Goal: Task Accomplishment & Management: Use online tool/utility

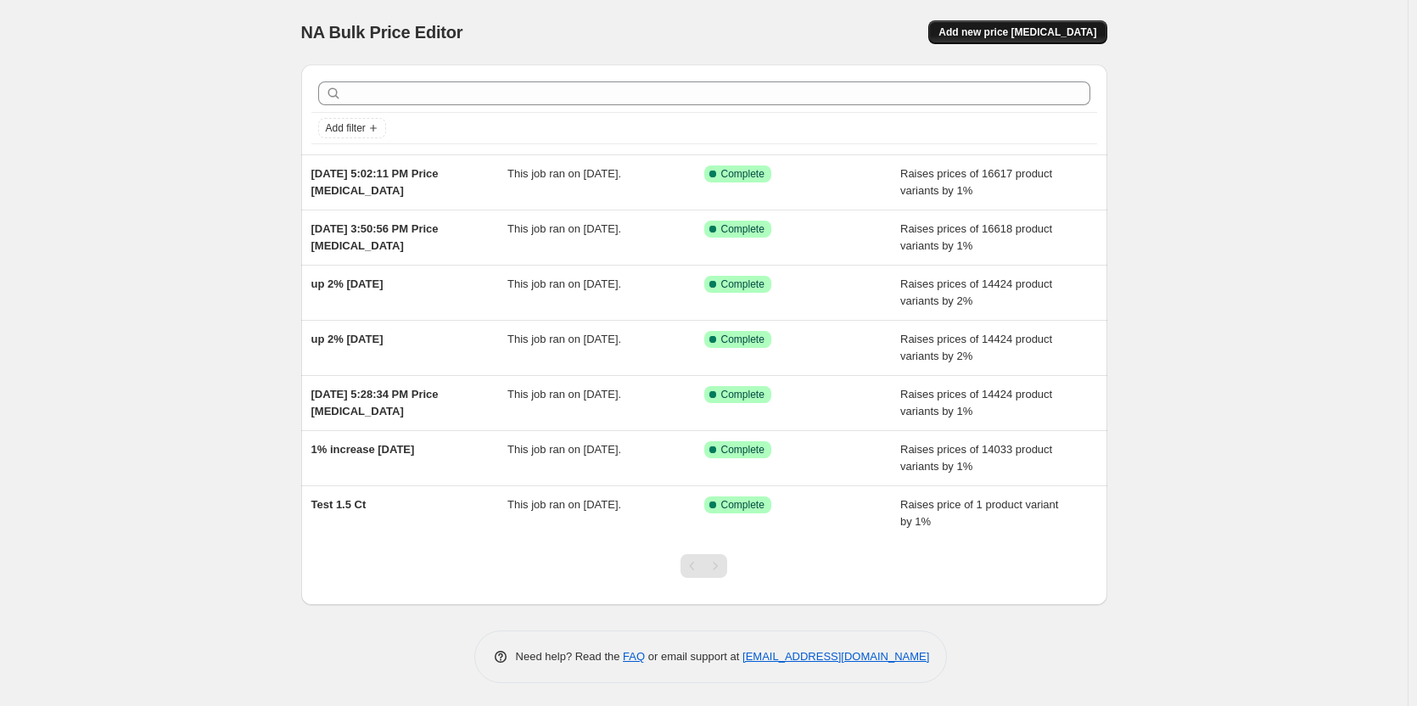
click at [1057, 25] on button "Add new price [MEDICAL_DATA]" at bounding box center [1017, 32] width 178 height 24
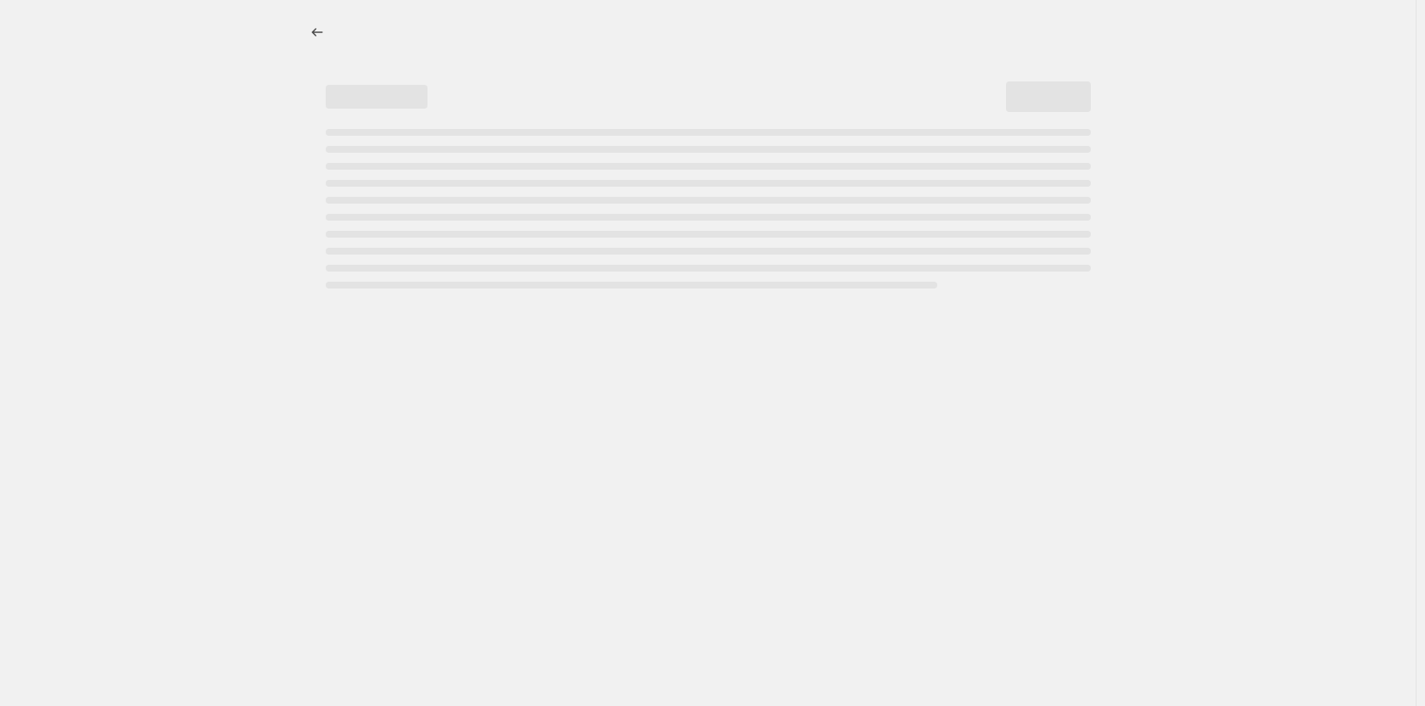
select select "percentage"
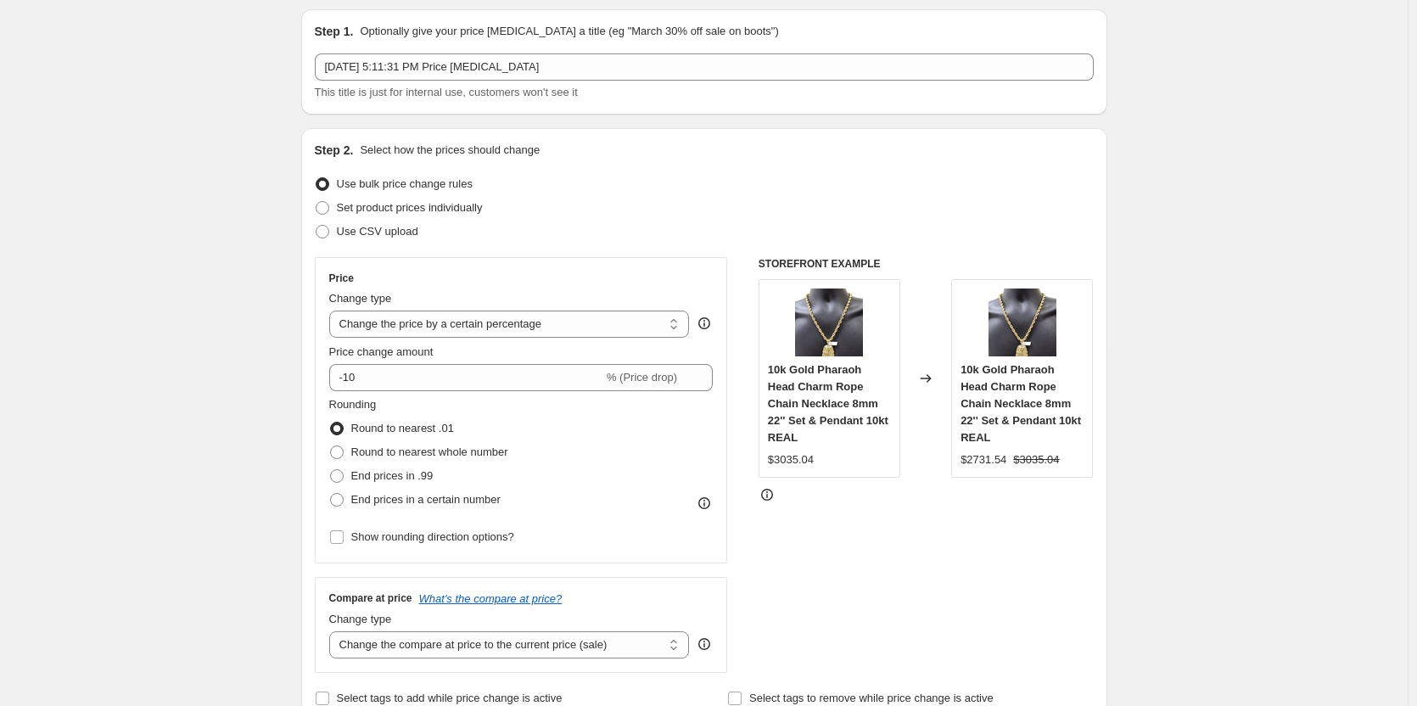
scroll to position [85, 0]
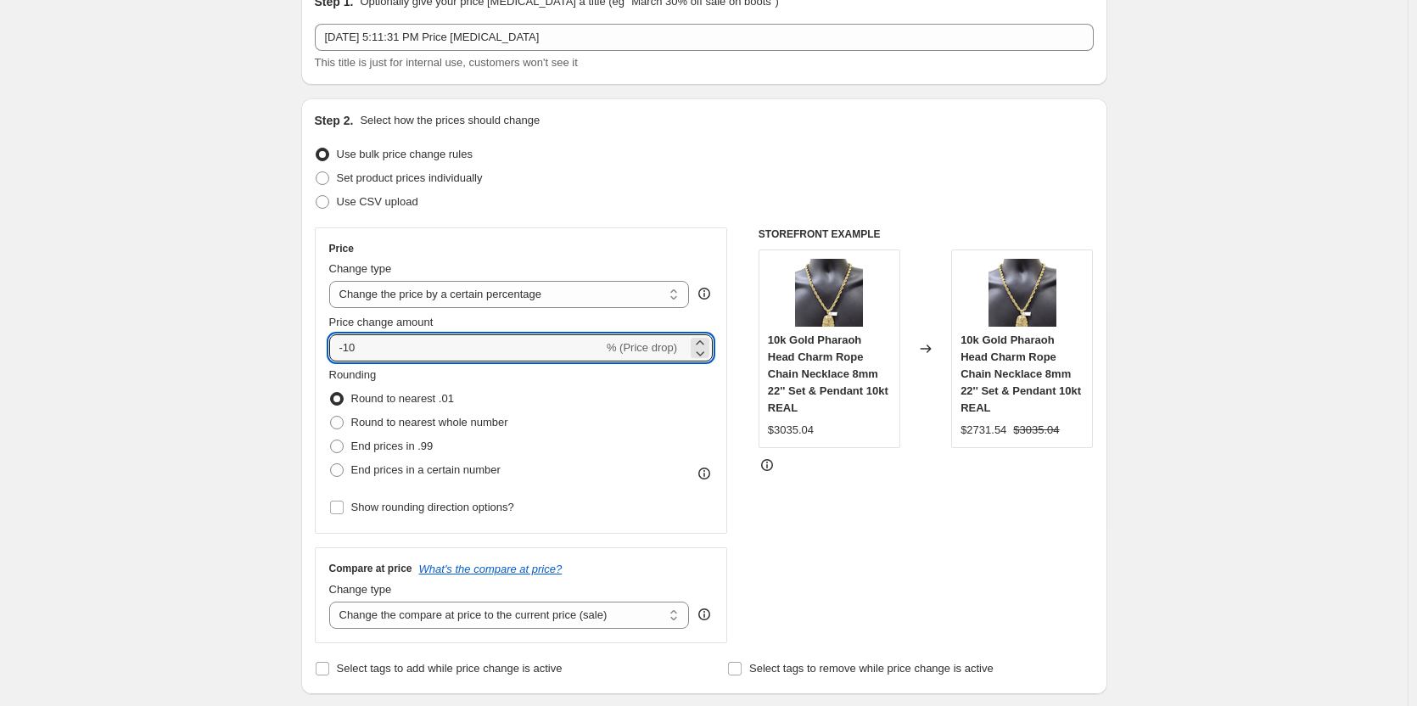
type input "1"
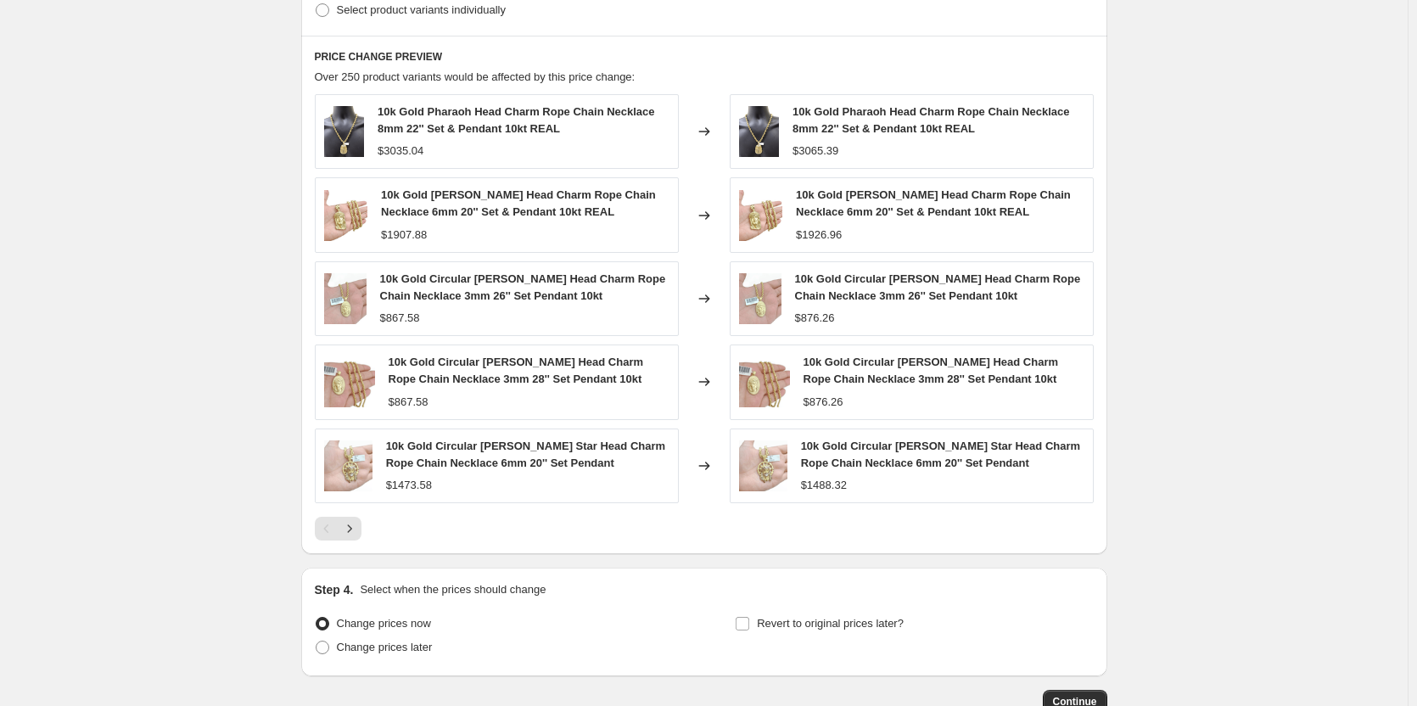
scroll to position [1018, 0]
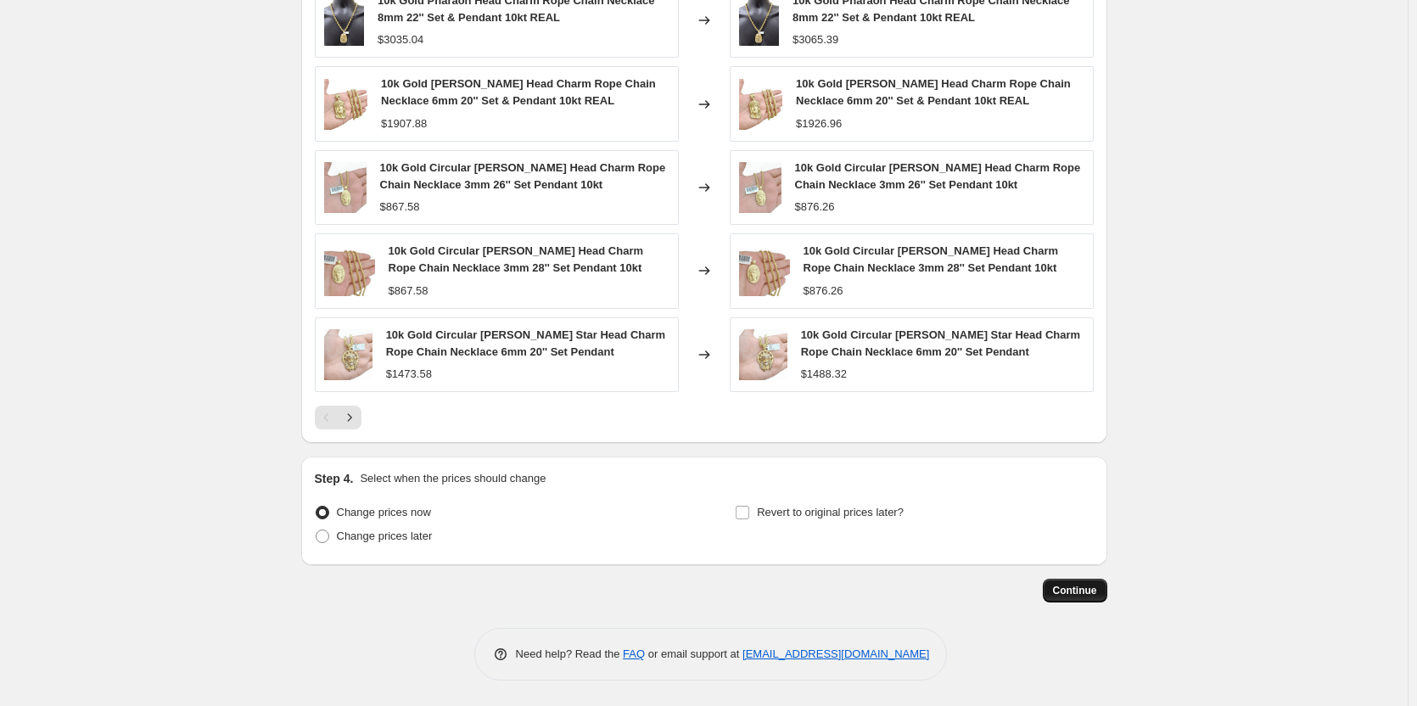
click at [1084, 593] on span "Continue" at bounding box center [1075, 591] width 44 height 14
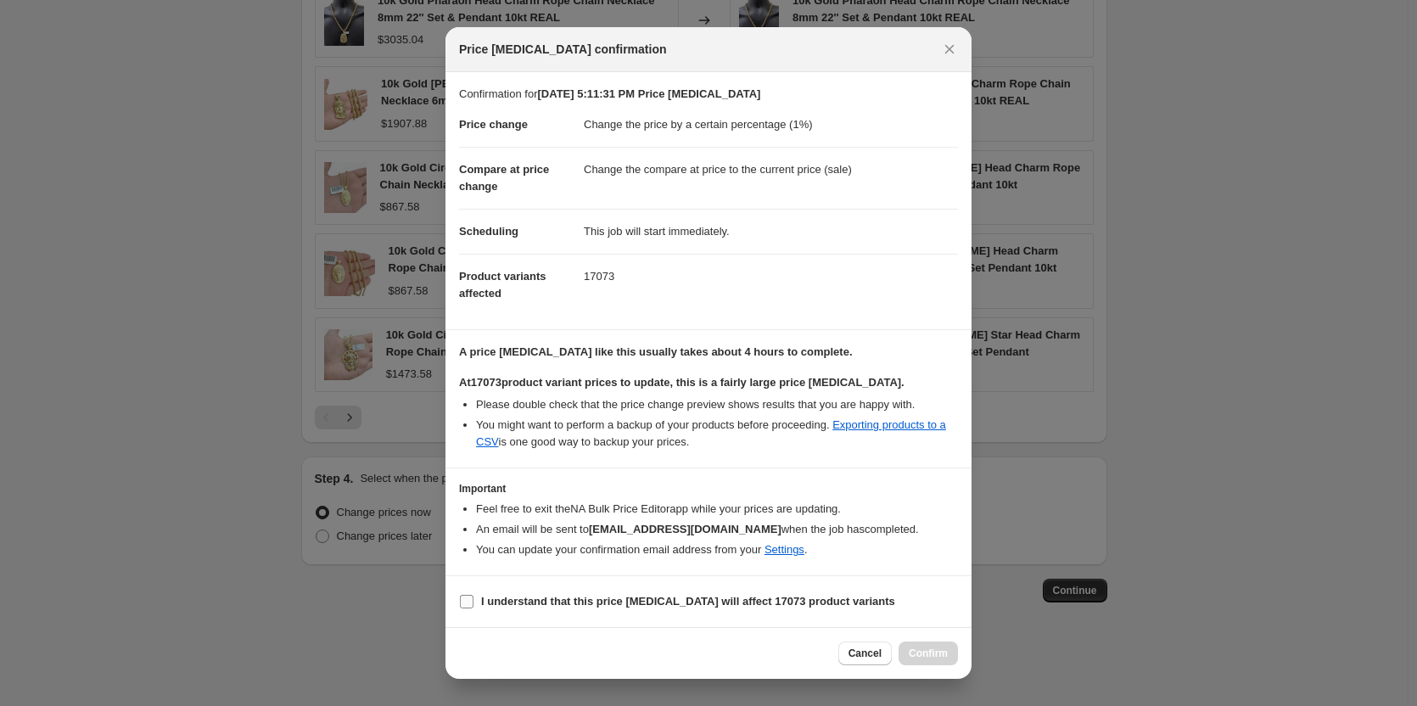
click at [467, 604] on input "I understand that this price [MEDICAL_DATA] will affect 17073 product variants" at bounding box center [467, 602] width 14 height 14
checkbox input "true"
click at [937, 660] on span "Confirm" at bounding box center [928, 654] width 39 height 14
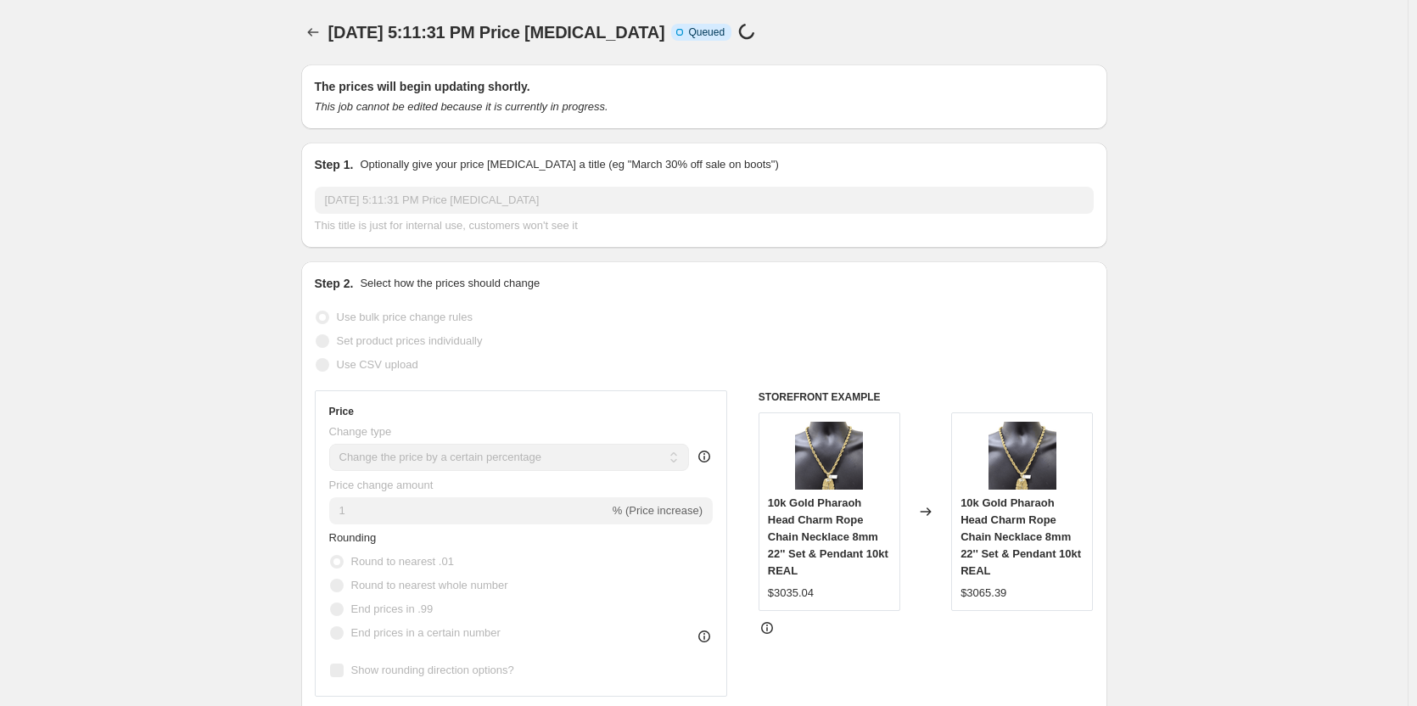
scroll to position [1018, 0]
